Goal: Task Accomplishment & Management: Complete application form

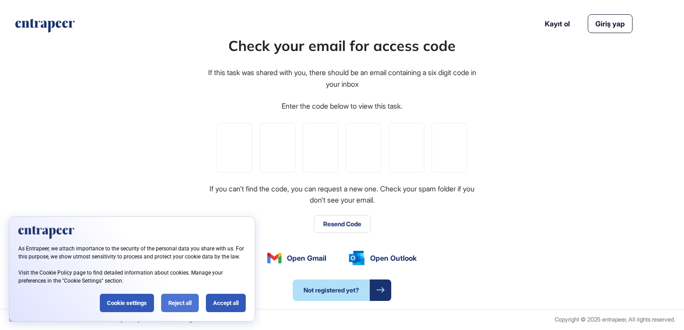
click at [187, 302] on div "Reject all" at bounding box center [180, 303] width 38 height 18
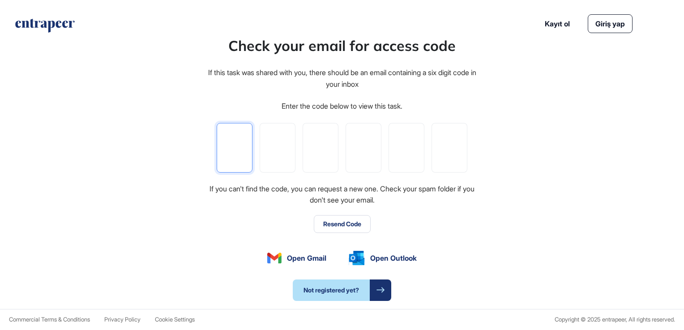
click at [237, 152] on input "tel" at bounding box center [235, 148] width 36 height 50
paste input "*"
type input "*"
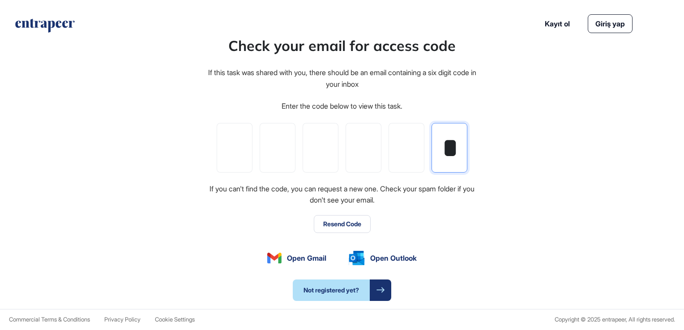
type input "*"
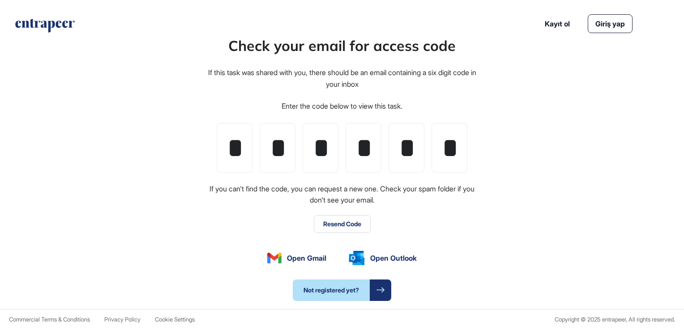
click at [602, 24] on link "Giriş yap" at bounding box center [610, 23] width 45 height 19
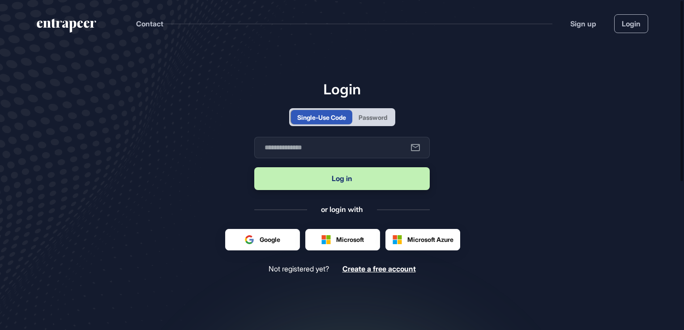
click at [328, 117] on div "Single-Use Code" at bounding box center [321, 117] width 49 height 9
click at [371, 119] on div "Password" at bounding box center [373, 117] width 29 height 9
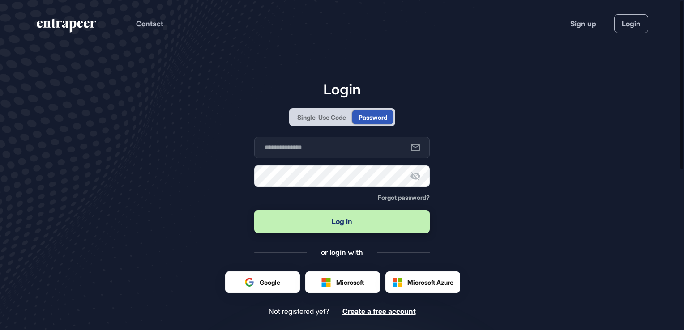
click at [328, 119] on div "Single-Use Code" at bounding box center [321, 117] width 49 height 9
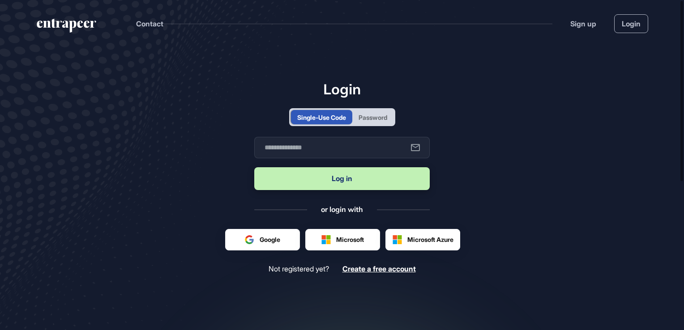
click at [360, 114] on div "Password" at bounding box center [373, 117] width 29 height 9
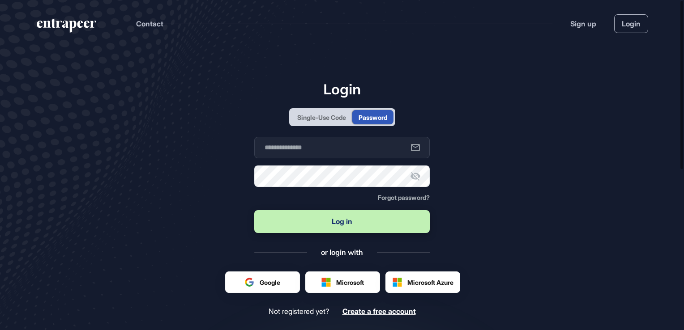
click at [325, 119] on div "Single-Use Code" at bounding box center [321, 117] width 49 height 9
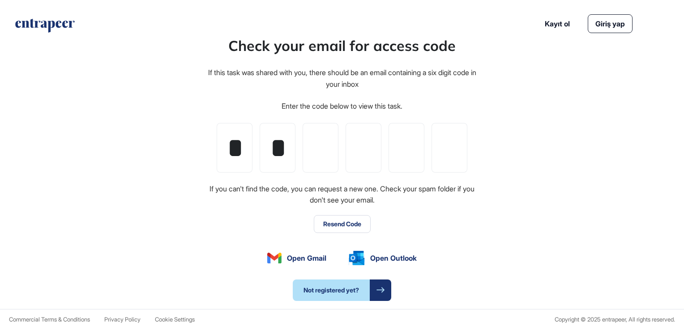
type input "*"
click at [406, 153] on input "tel" at bounding box center [407, 148] width 36 height 50
type input "*"
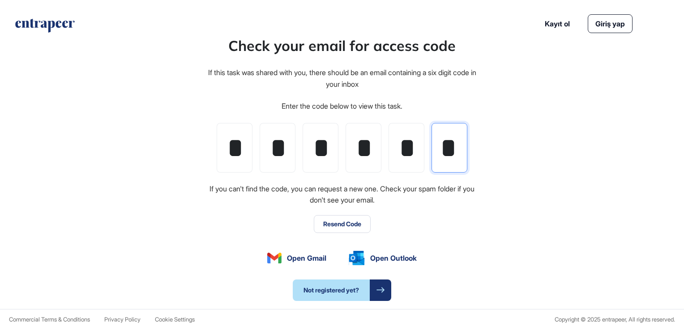
type input "*"
